Goal: Check status: Check status

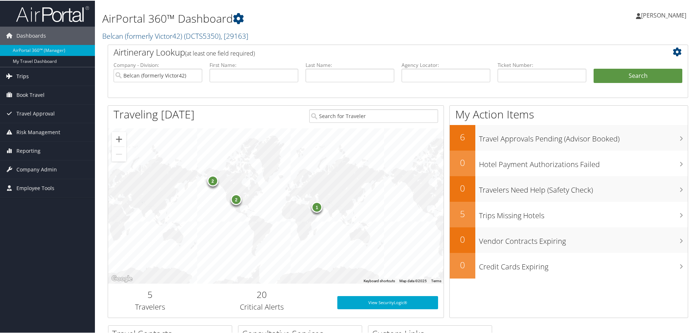
click at [23, 76] on span "Trips" at bounding box center [22, 75] width 12 height 18
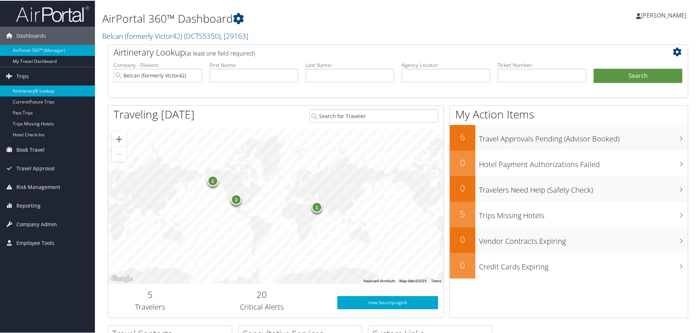
click at [25, 90] on link "Airtinerary® Lookup" at bounding box center [47, 90] width 95 height 11
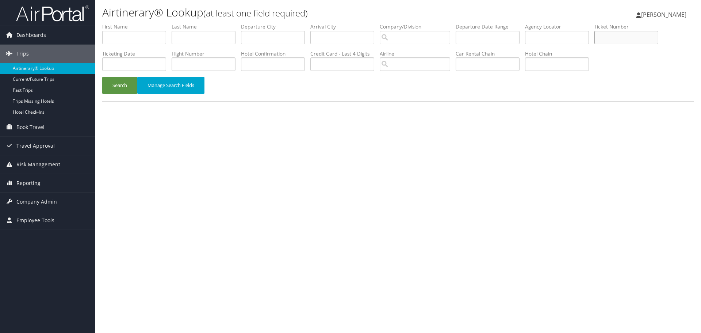
click at [615, 37] on input "text" at bounding box center [626, 38] width 64 height 14
paste input "8900897922017"
click at [119, 91] on button "Search" at bounding box center [119, 85] width 35 height 17
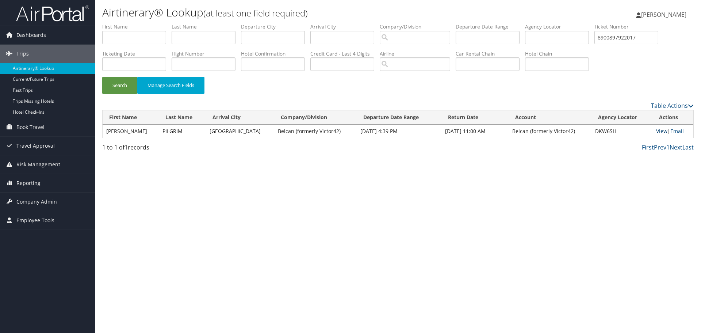
click at [657, 131] on link "View" at bounding box center [661, 130] width 11 height 7
drag, startPoint x: 632, startPoint y: 39, endPoint x: 601, endPoint y: 40, distance: 31.4
click at [601, 23] on ul "First Name Last Name Departure City Arrival City Company/Division Airport/City …" at bounding box center [397, 23] width 591 height 0
paste input "46679"
type input "8900897946679"
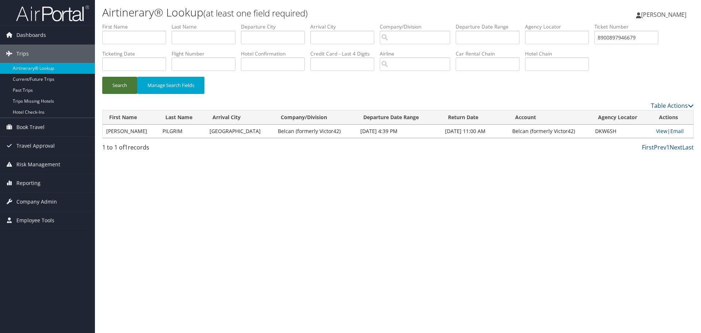
click at [119, 86] on button "Search" at bounding box center [119, 85] width 35 height 17
click at [657, 131] on link "View" at bounding box center [662, 130] width 11 height 7
drag, startPoint x: 650, startPoint y: 38, endPoint x: 591, endPoint y: 40, distance: 59.5
click at [591, 23] on ul "First Name Last Name Departure City Arrival City Company/Division Airport/City …" at bounding box center [397, 23] width 591 height 0
click at [549, 64] on input "text" at bounding box center [557, 64] width 64 height 14
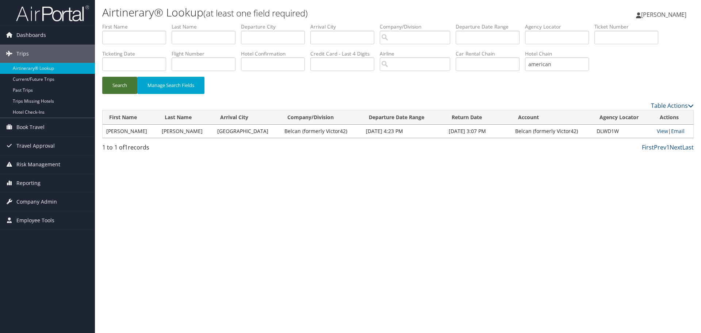
click at [114, 86] on button "Search" at bounding box center [119, 85] width 35 height 17
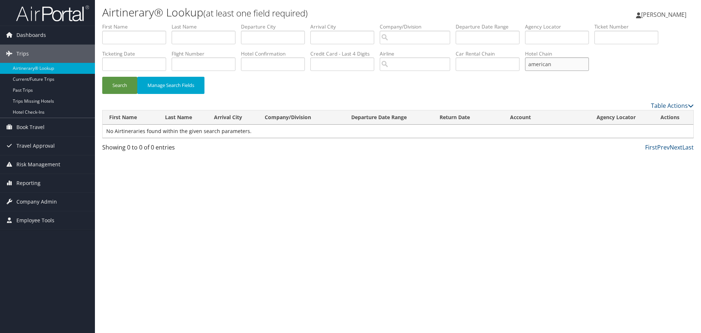
drag, startPoint x: 556, startPoint y: 65, endPoint x: 532, endPoint y: 68, distance: 24.6
click at [532, 68] on input "american" at bounding box center [557, 64] width 64 height 14
type input "residence inn"
click at [110, 87] on button "Search" at bounding box center [119, 85] width 35 height 17
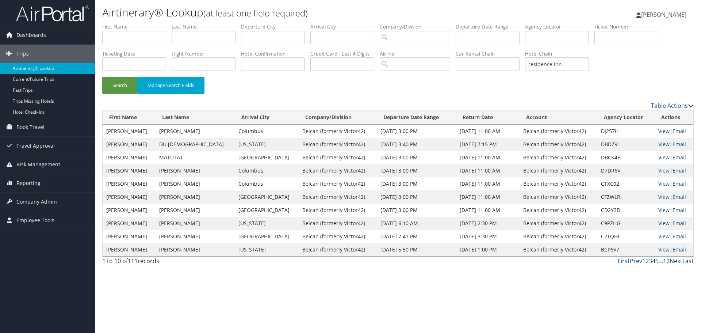
click at [660, 131] on link "View" at bounding box center [663, 130] width 11 height 7
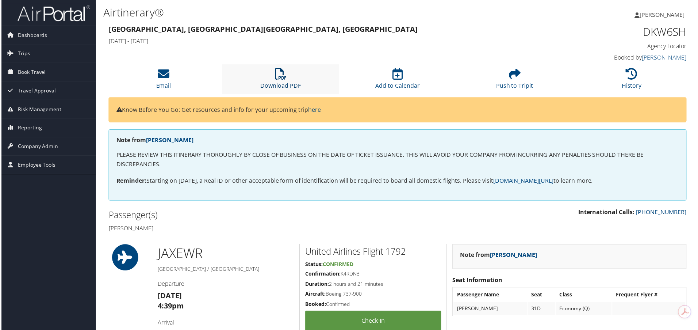
click at [278, 76] on icon at bounding box center [281, 74] width 12 height 12
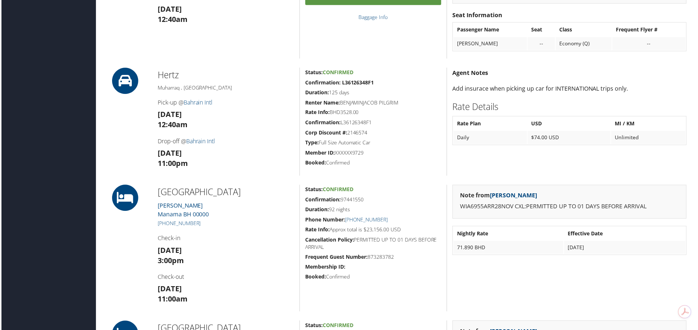
scroll to position [730, 0]
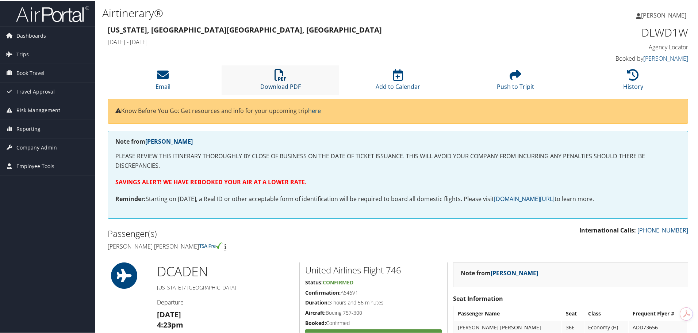
click at [281, 79] on icon at bounding box center [281, 74] width 12 height 12
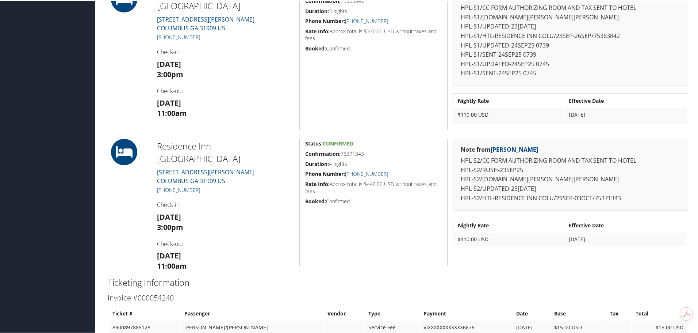
scroll to position [256, 0]
